Goal: Task Accomplishment & Management: Manage account settings

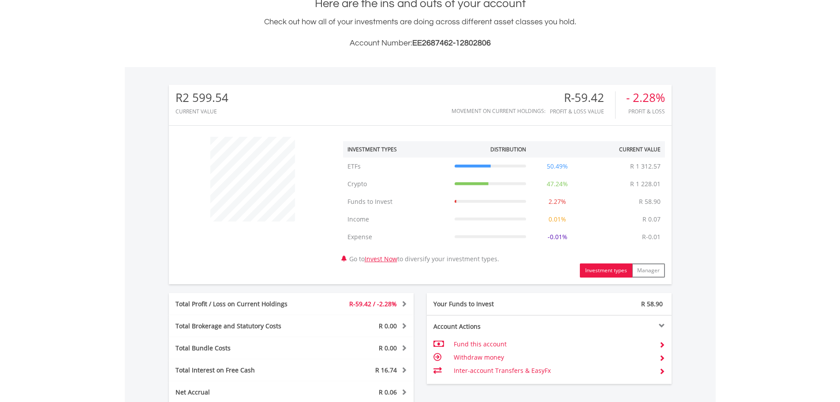
scroll to position [353, 0]
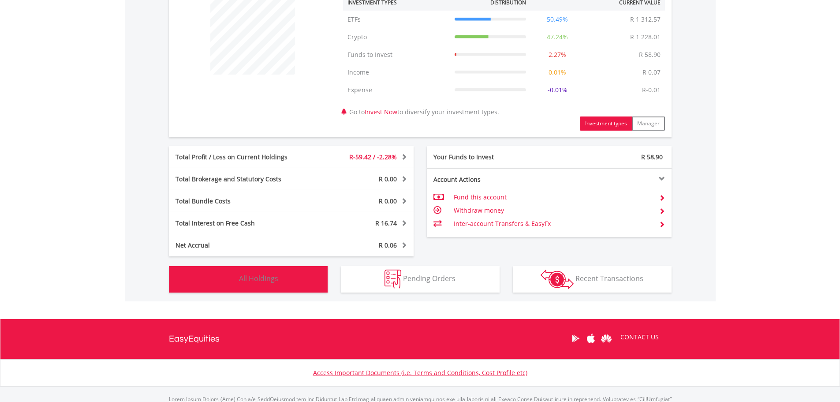
click at [254, 280] on span "All Holdings" at bounding box center [258, 278] width 39 height 10
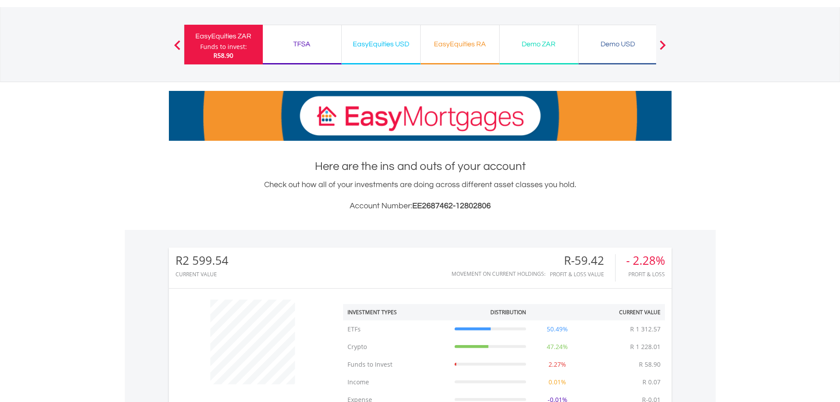
scroll to position [0, 0]
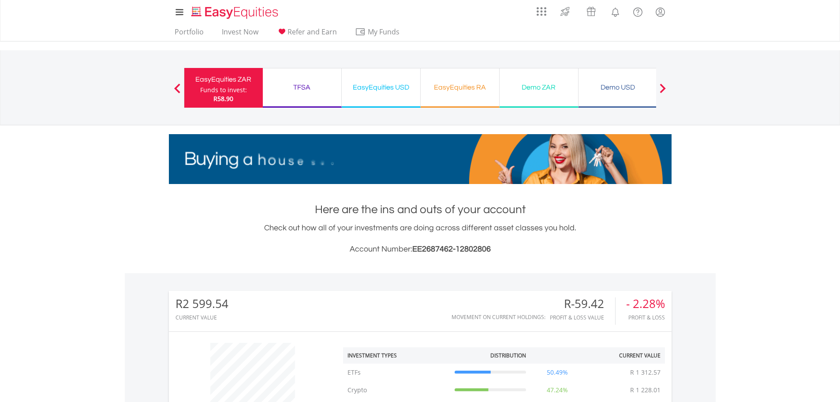
drag, startPoint x: 455, startPoint y: 89, endPoint x: 456, endPoint y: 96, distance: 7.1
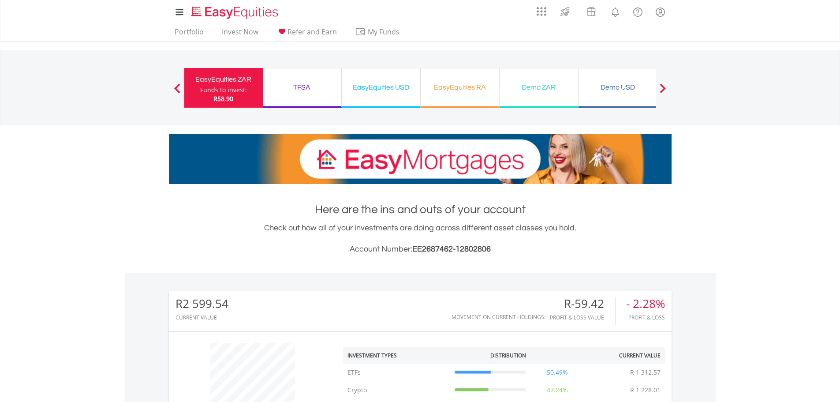
click at [455, 89] on div "EasyEquities RA" at bounding box center [460, 87] width 68 height 12
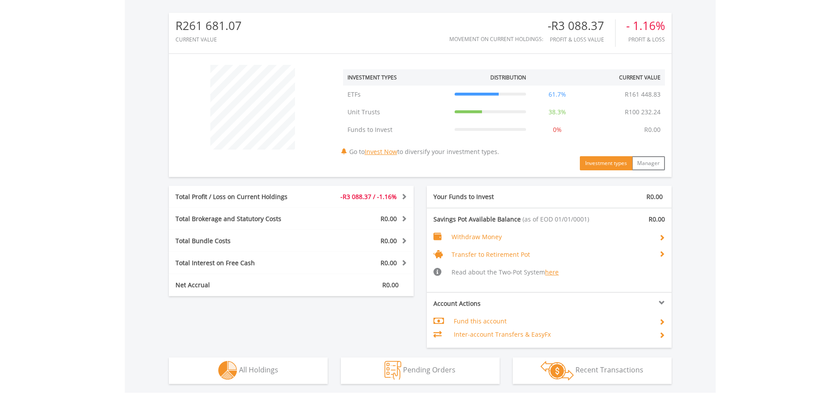
scroll to position [369, 0]
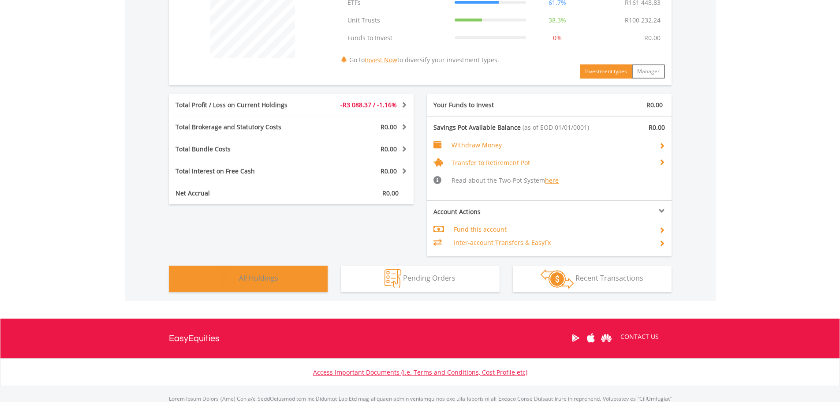
click at [292, 273] on button "Holdings All Holdings" at bounding box center [248, 278] width 159 height 26
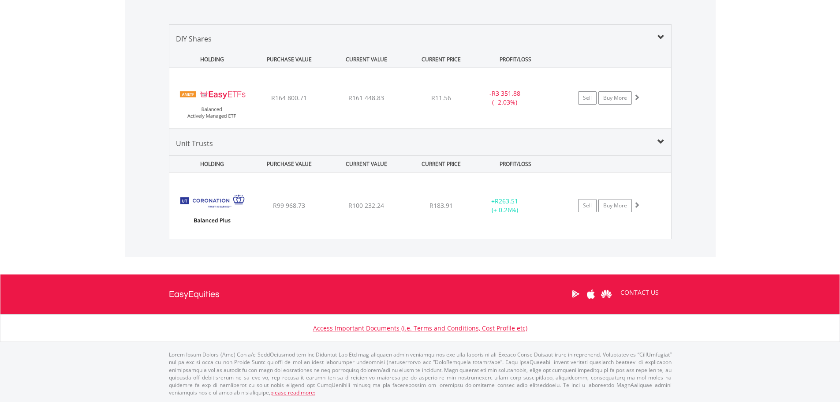
scroll to position [619, 0]
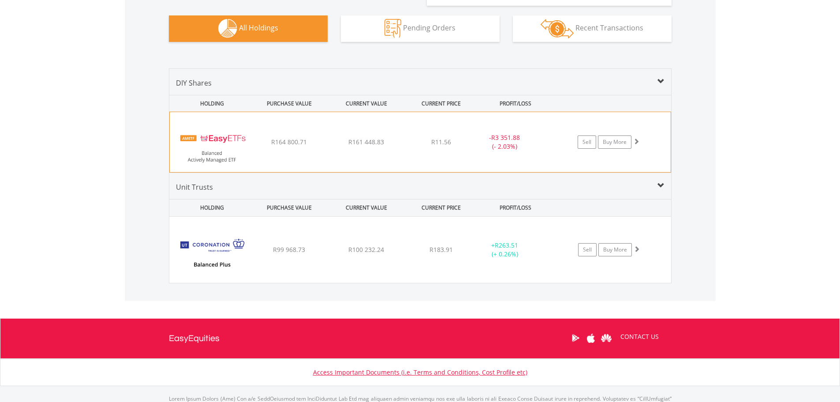
click at [218, 143] on img at bounding box center [212, 146] width 76 height 47
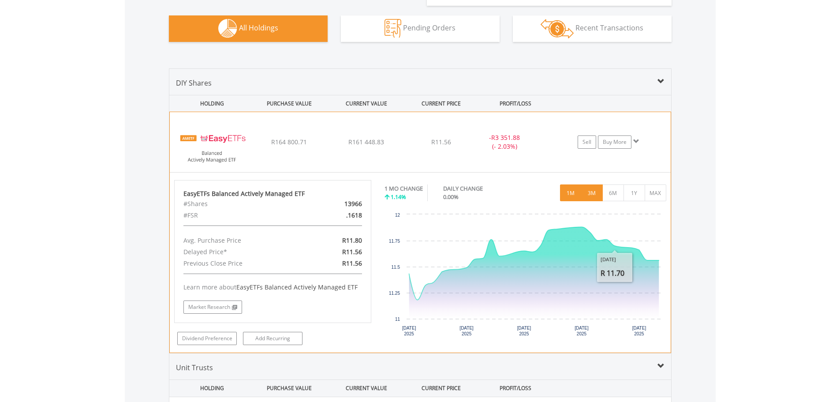
click at [601, 198] on button "3M" at bounding box center [592, 192] width 22 height 17
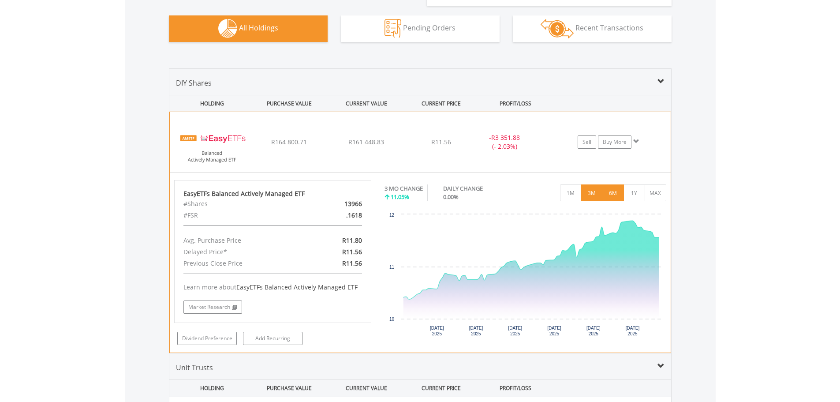
click at [615, 197] on button "6M" at bounding box center [613, 192] width 22 height 17
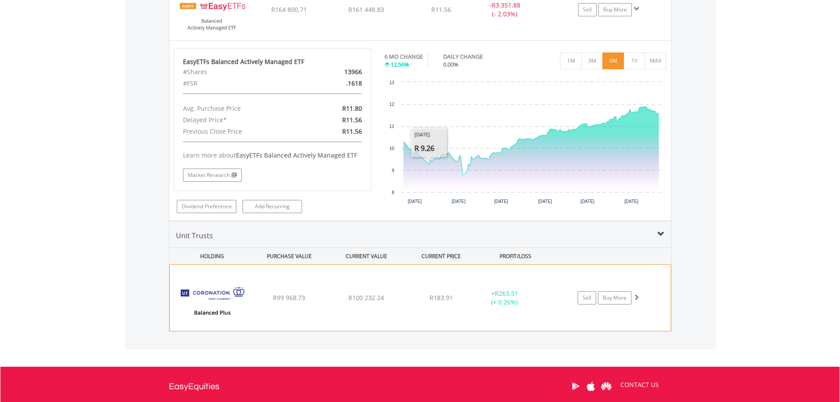
scroll to position [844, 0]
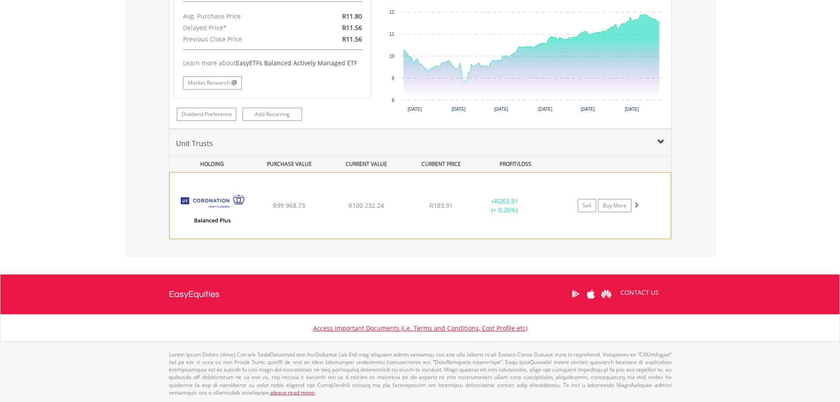
click at [257, 205] on div "R99 968.73" at bounding box center [289, 205] width 75 height 9
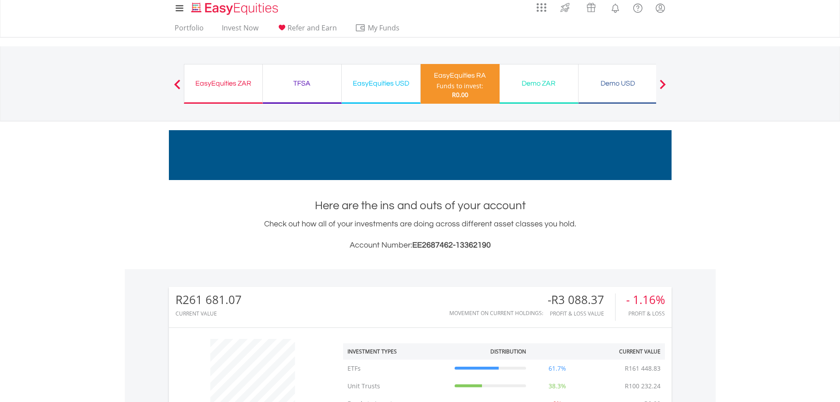
scroll to position [0, 0]
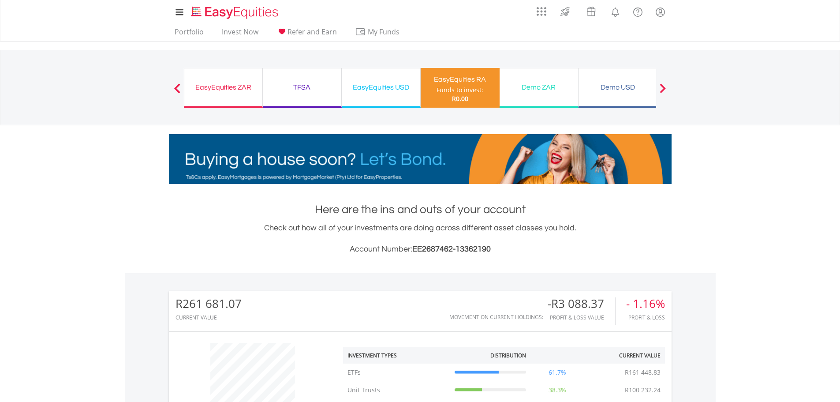
click at [230, 87] on div "EasyEquities ZAR" at bounding box center [223, 87] width 67 height 12
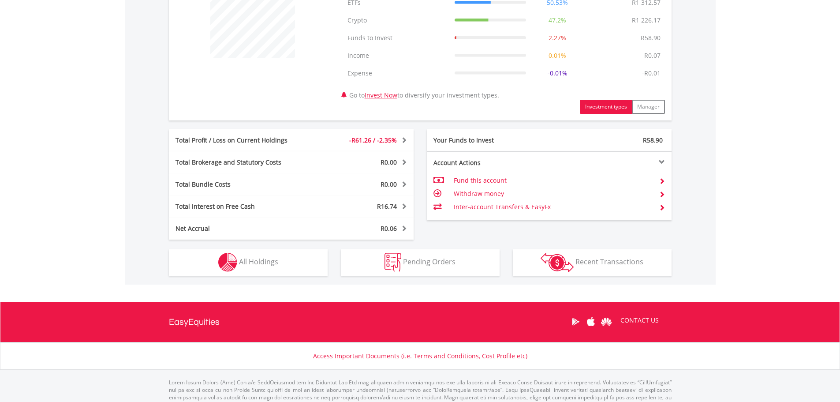
scroll to position [397, 0]
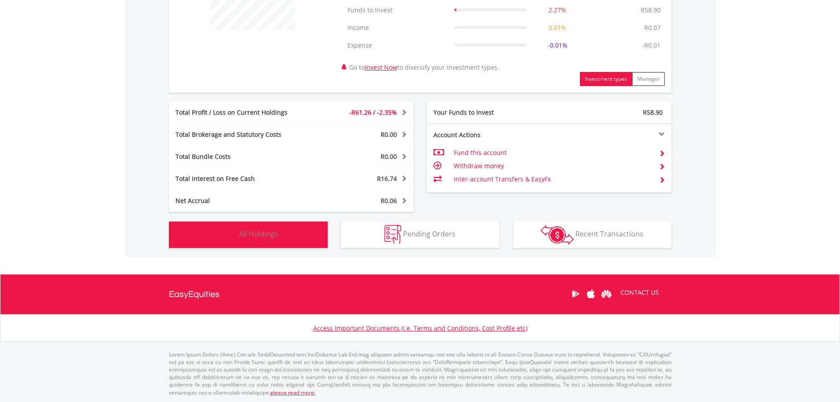
click at [280, 238] on button "Holdings All Holdings" at bounding box center [248, 234] width 159 height 26
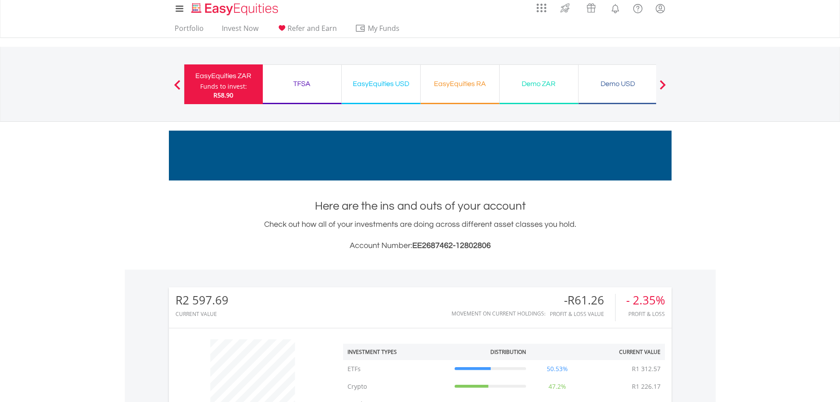
scroll to position [0, 0]
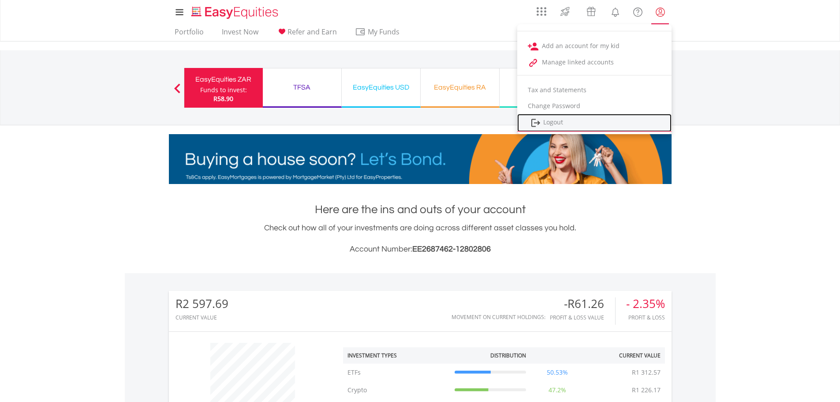
click at [544, 122] on link "Logout" at bounding box center [594, 123] width 154 height 18
